Goal: Task Accomplishment & Management: Use online tool/utility

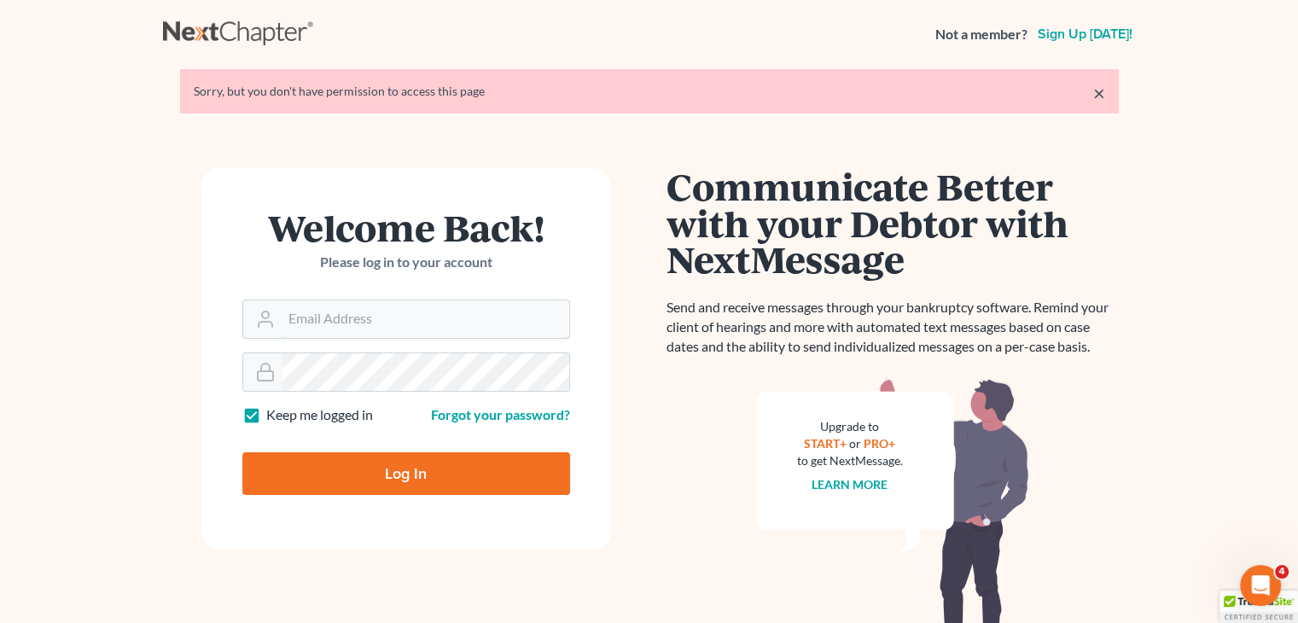
type input "[EMAIL_ADDRESS][DOMAIN_NAME]"
click at [539, 452] on input "Log In" at bounding box center [406, 473] width 328 height 43
type input "Thinking..."
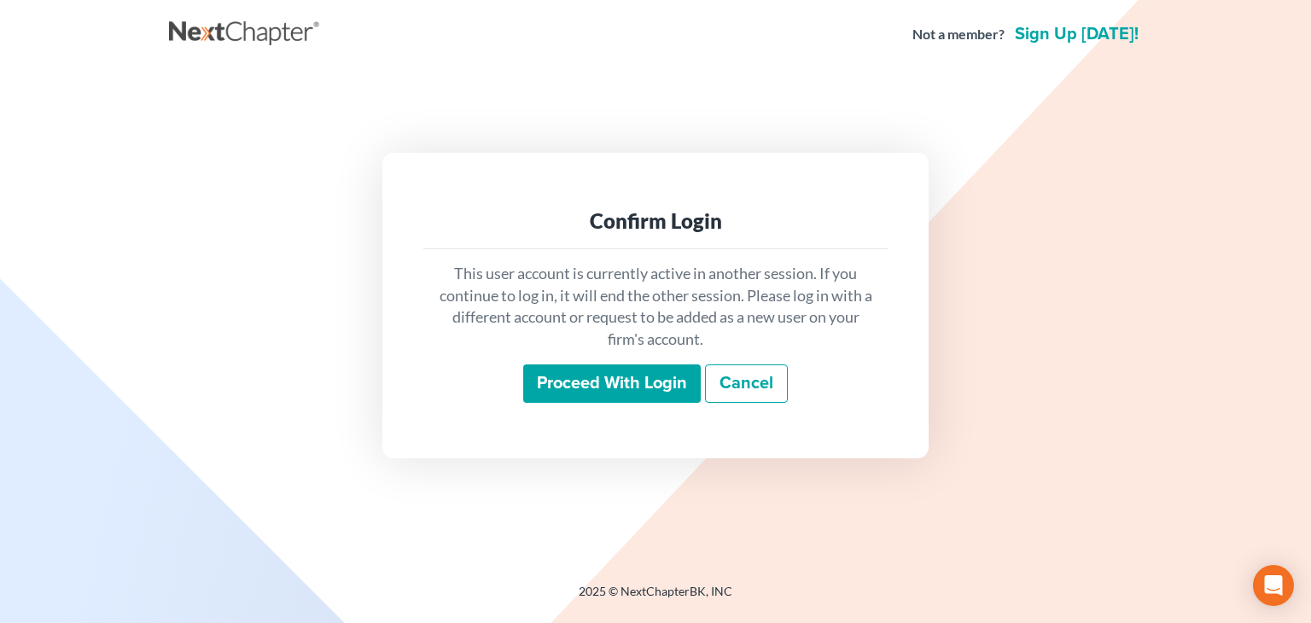
click at [546, 395] on input "Proceed with login" at bounding box center [612, 383] width 178 height 39
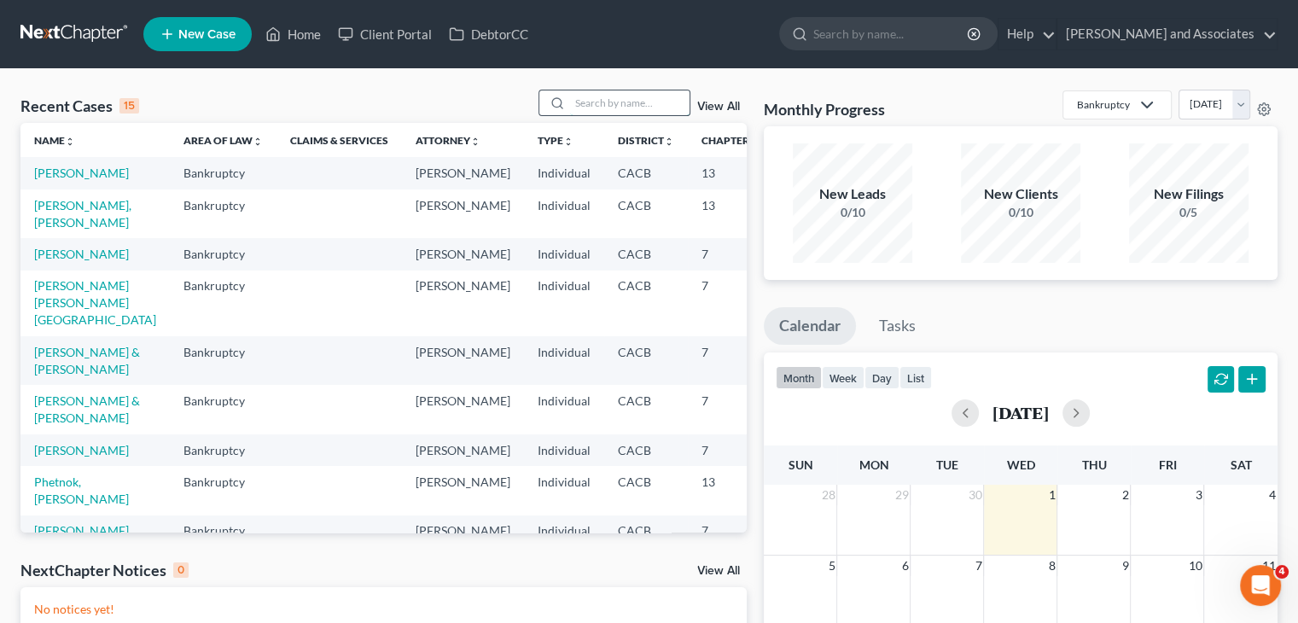
click at [600, 93] on input "search" at bounding box center [629, 102] width 119 height 25
type input "[PERSON_NAME]"
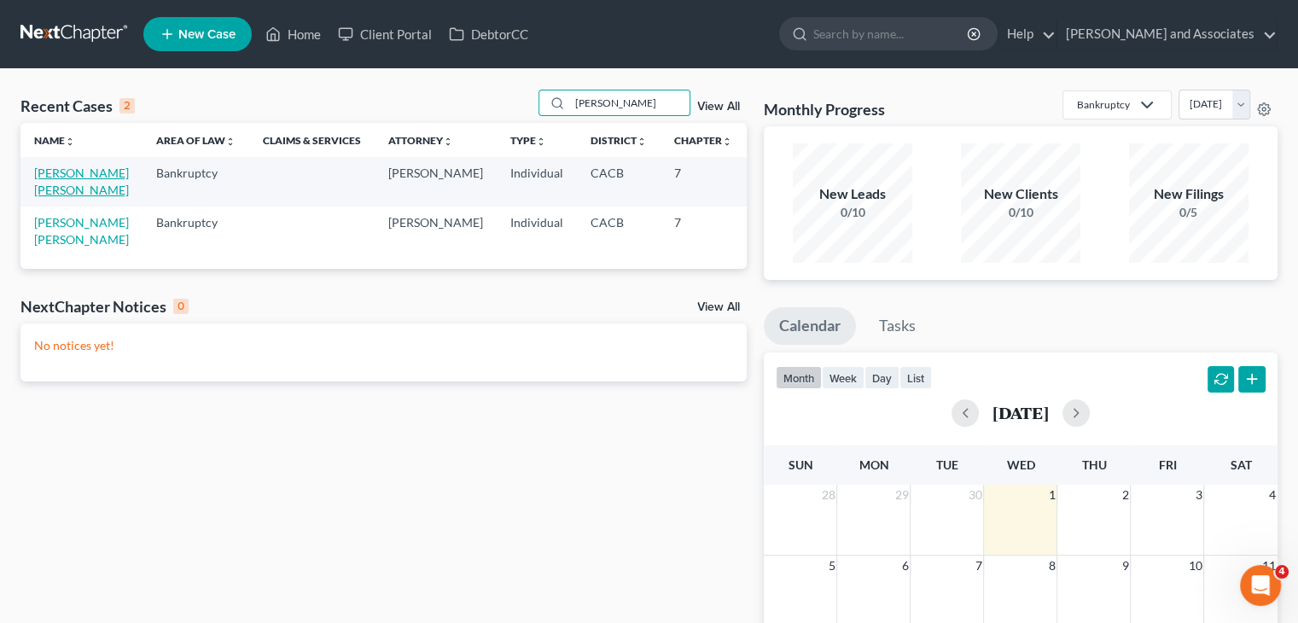
click at [61, 189] on link "Ayala Campuzano, Margarita" at bounding box center [81, 182] width 95 height 32
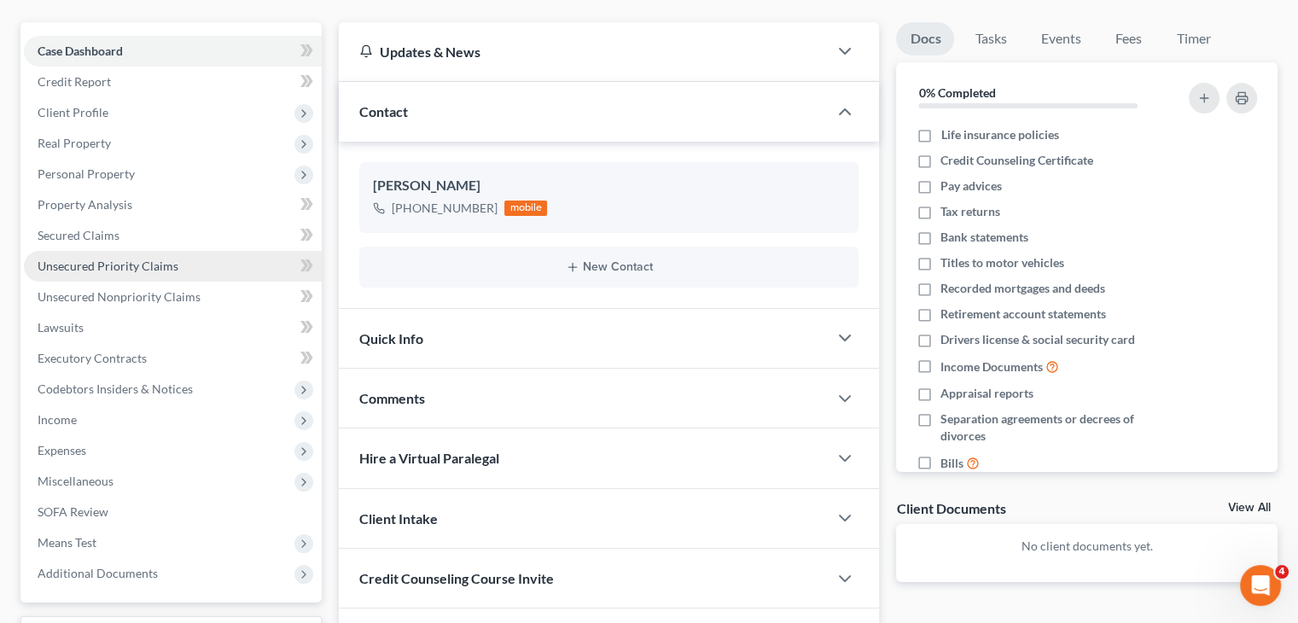
scroll to position [171, 0]
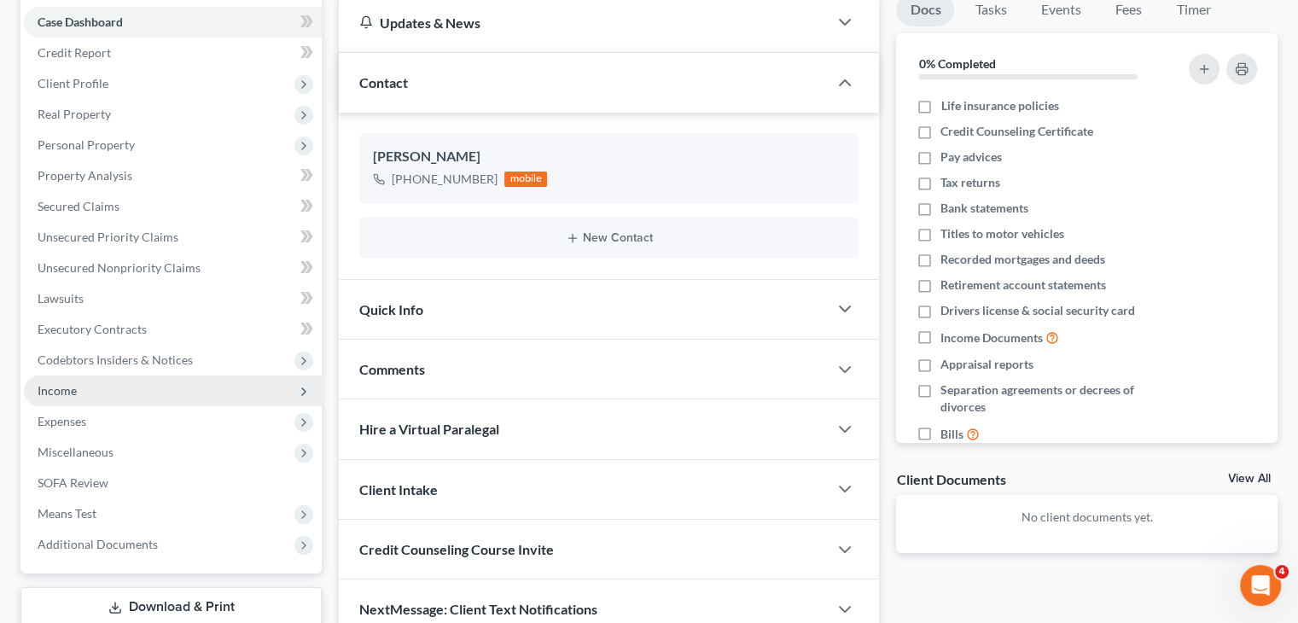
click at [109, 389] on span "Income" at bounding box center [173, 391] width 298 height 31
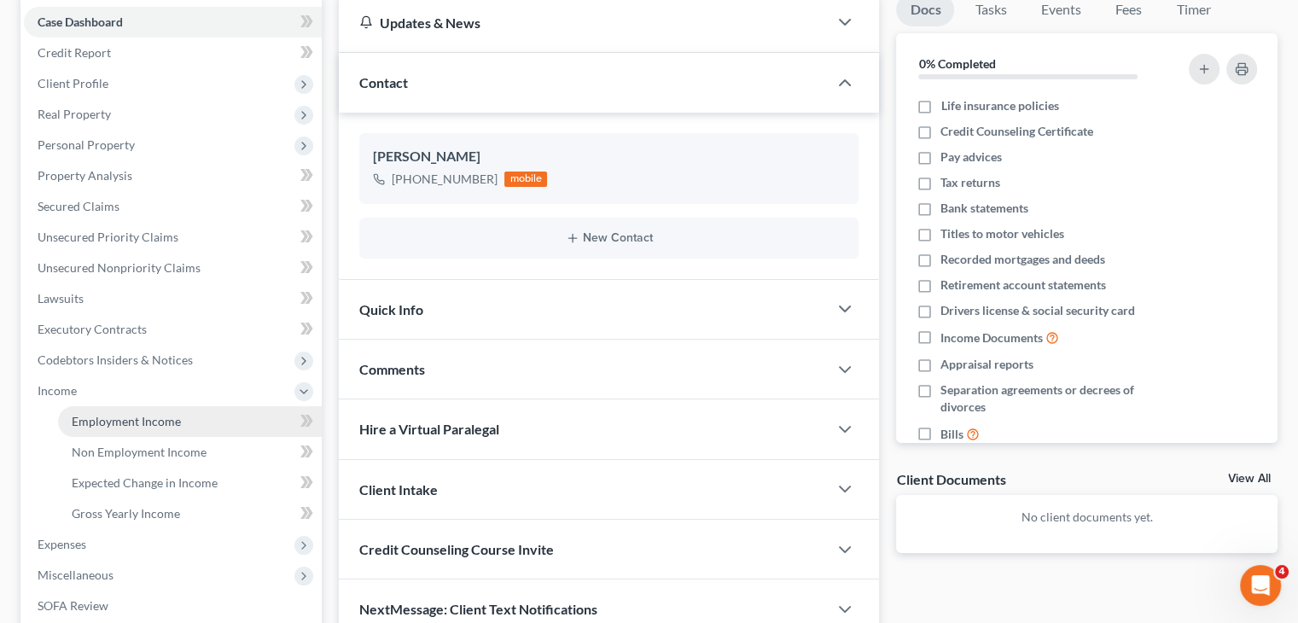
click at [129, 419] on span "Employment Income" at bounding box center [126, 421] width 109 height 15
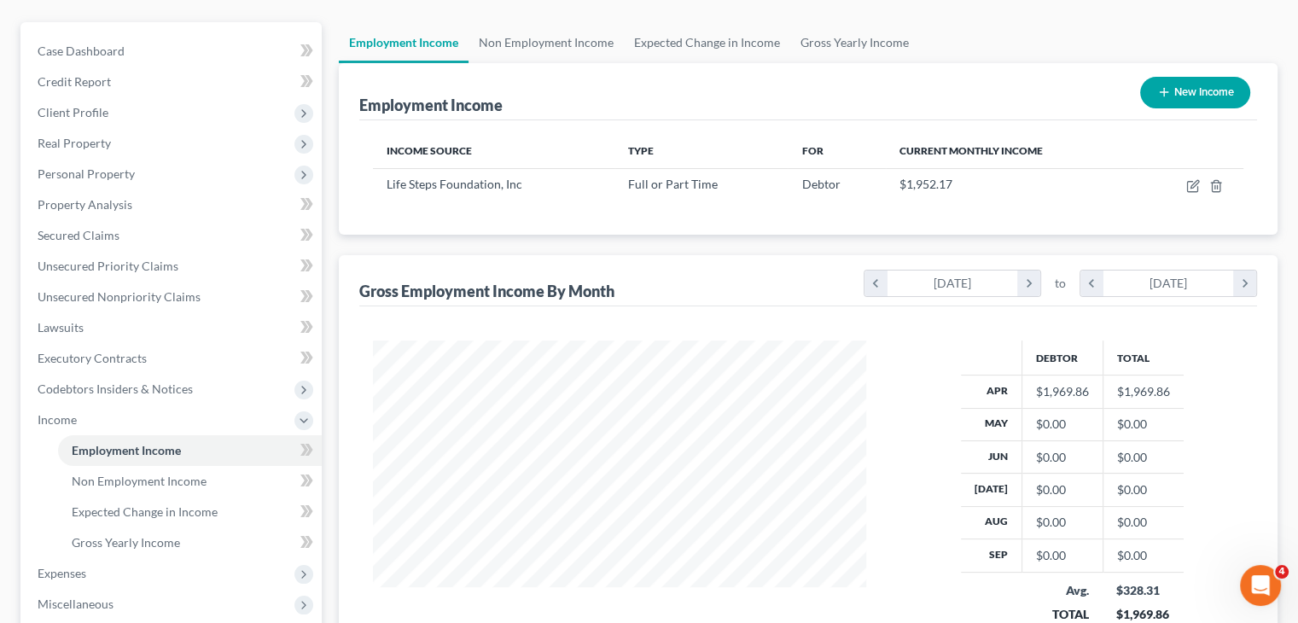
scroll to position [171, 0]
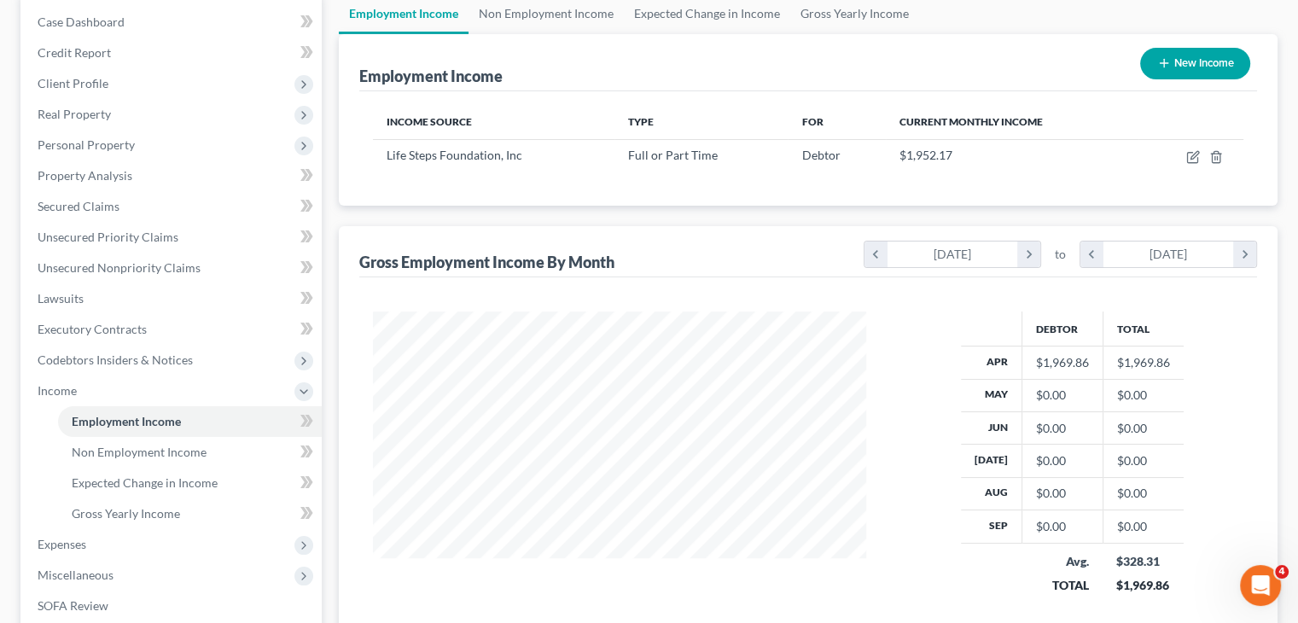
click at [870, 527] on div at bounding box center [619, 465] width 527 height 306
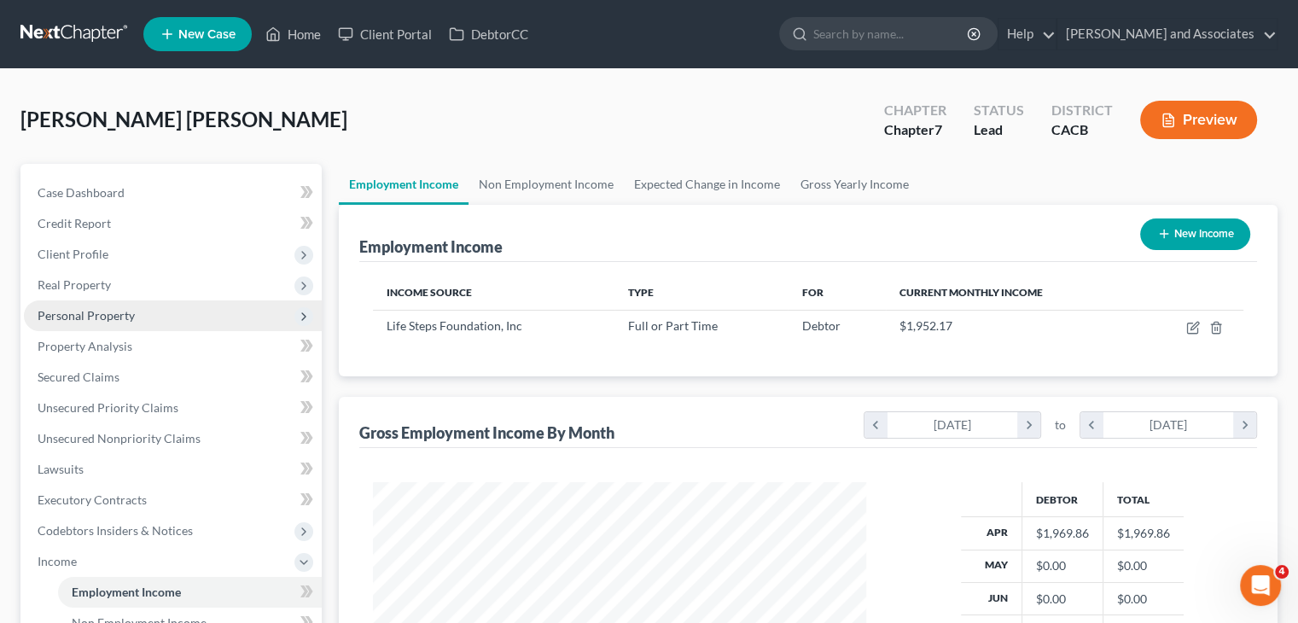
click at [123, 319] on span "Personal Property" at bounding box center [86, 315] width 97 height 15
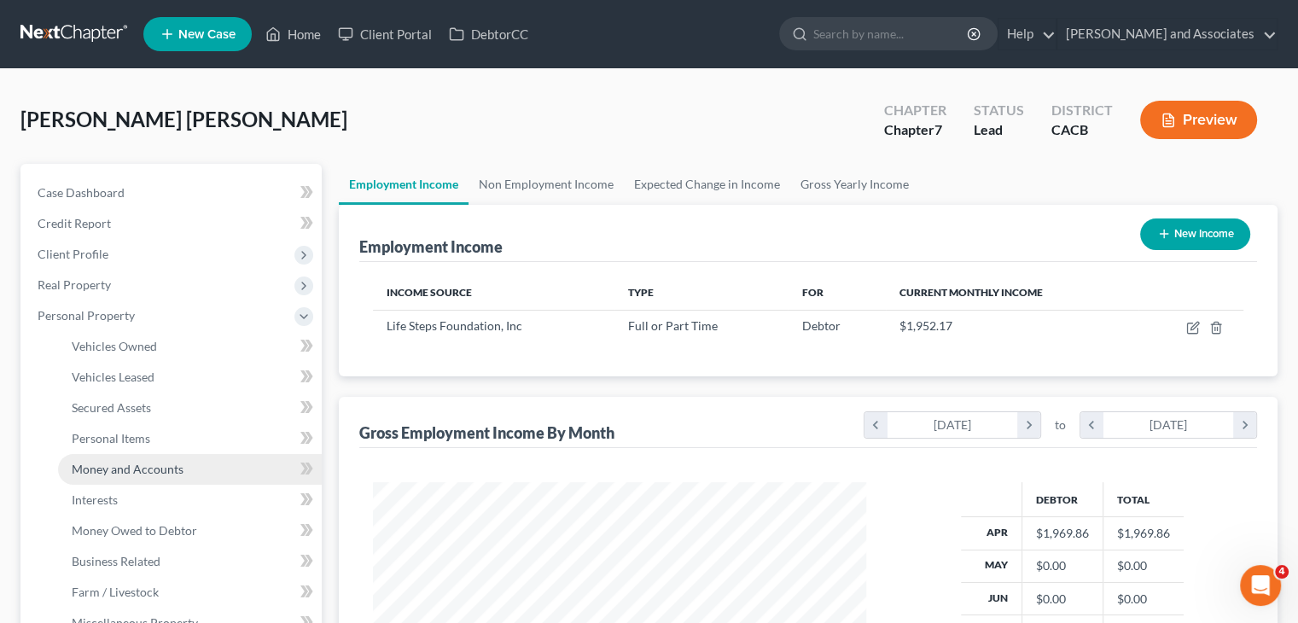
click at [136, 464] on span "Money and Accounts" at bounding box center [128, 469] width 112 height 15
